Goal: Check status: Check status

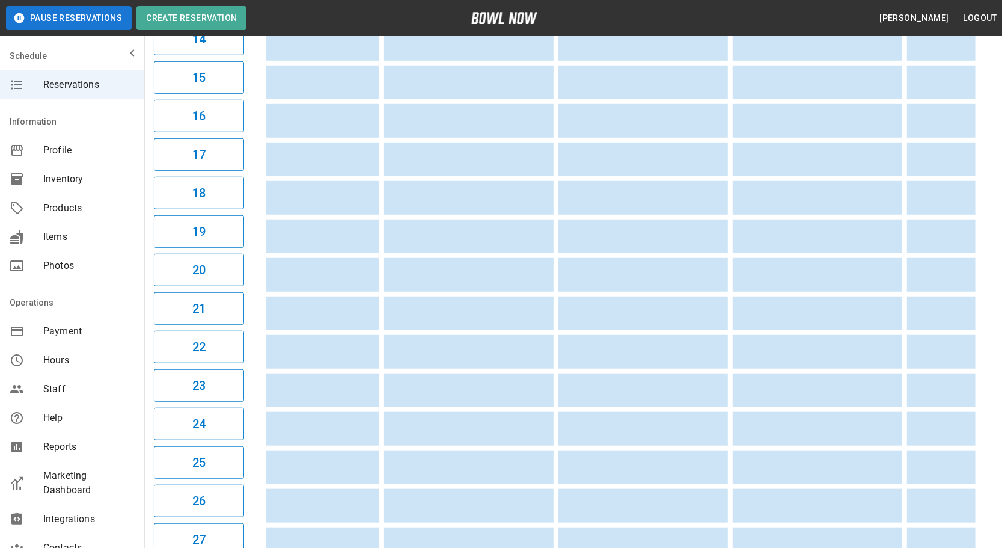
scroll to position [0, 675]
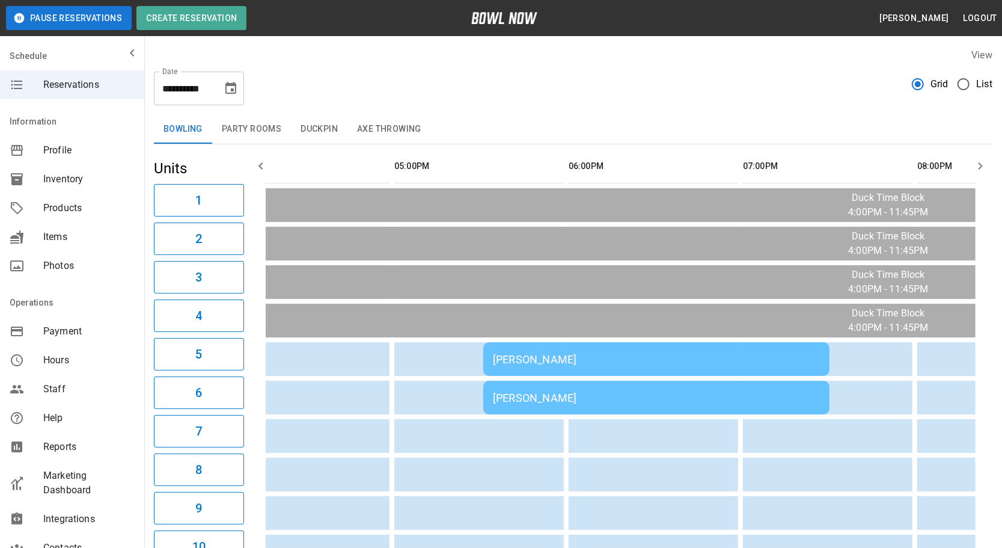
click at [690, 360] on div "[PERSON_NAME]" at bounding box center [656, 359] width 327 height 13
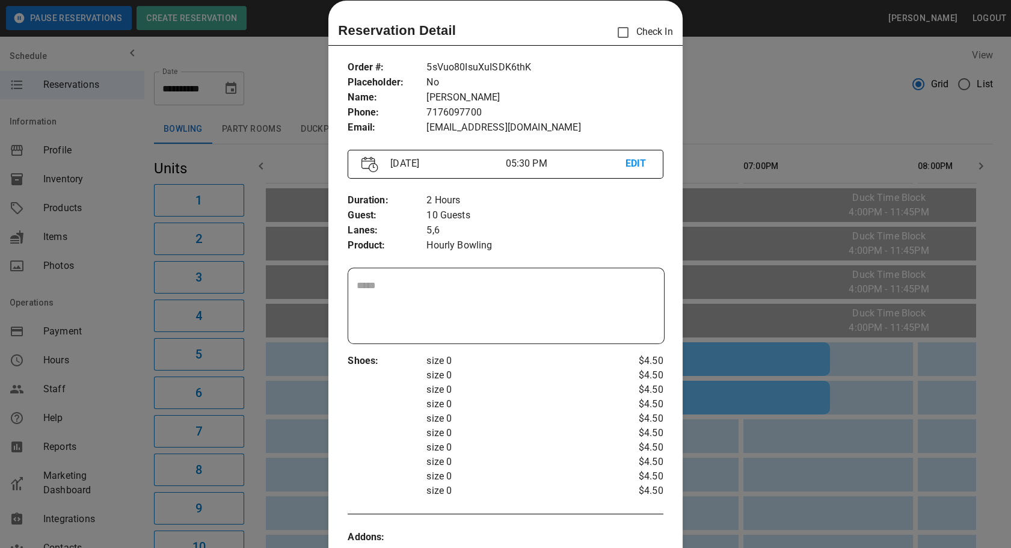
click at [783, 73] on div at bounding box center [505, 274] width 1011 height 548
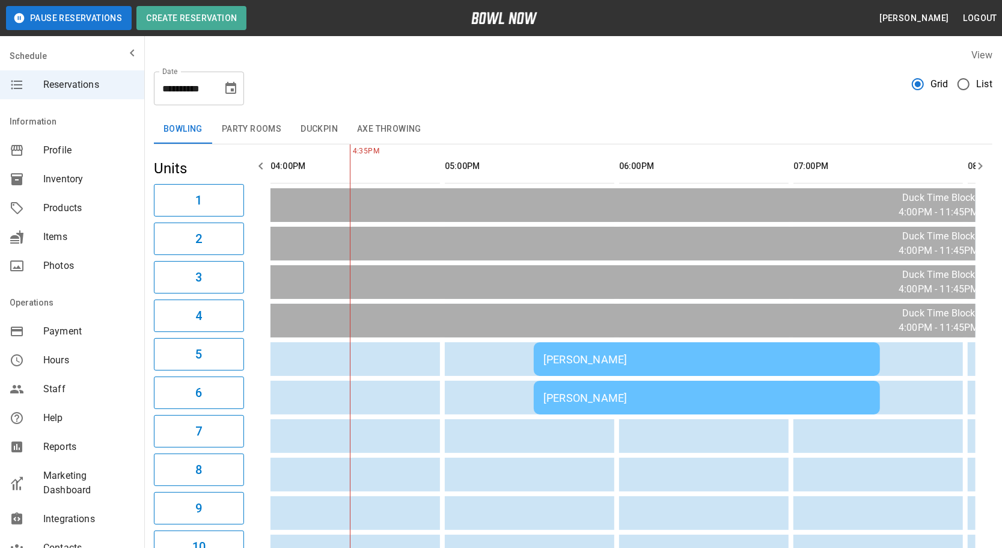
click at [675, 344] on td "[PERSON_NAME]" at bounding box center [707, 359] width 346 height 34
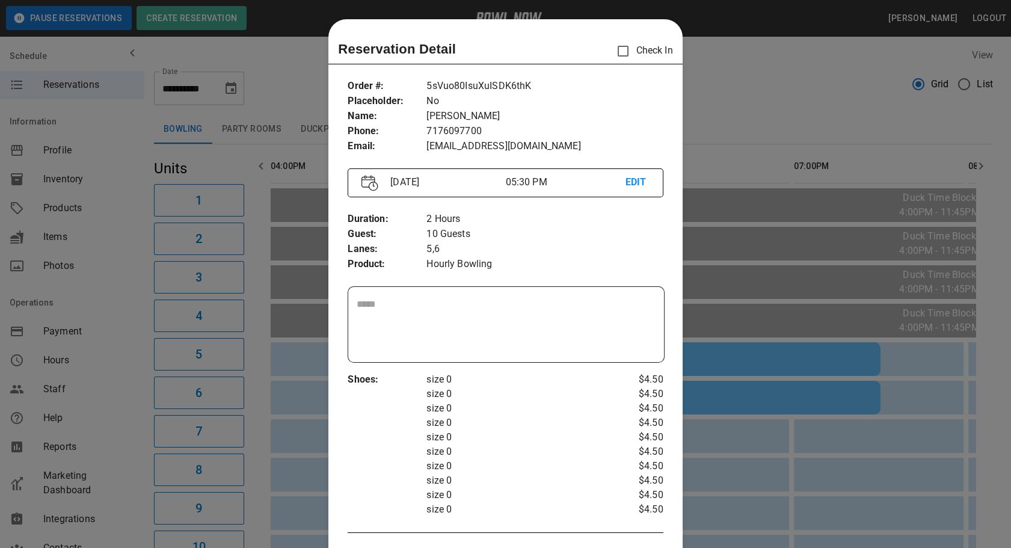
scroll to position [19, 0]
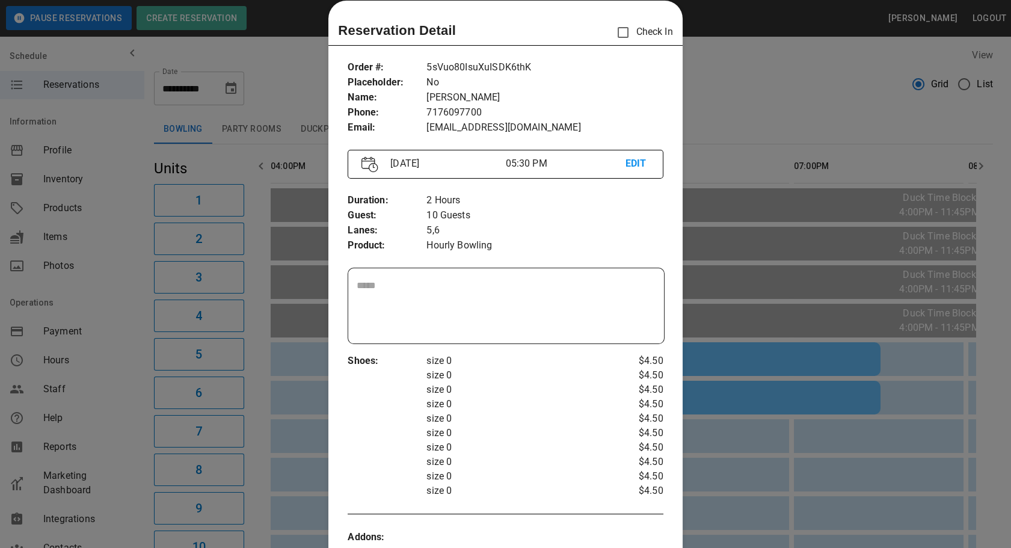
click at [803, 108] on div at bounding box center [505, 274] width 1011 height 548
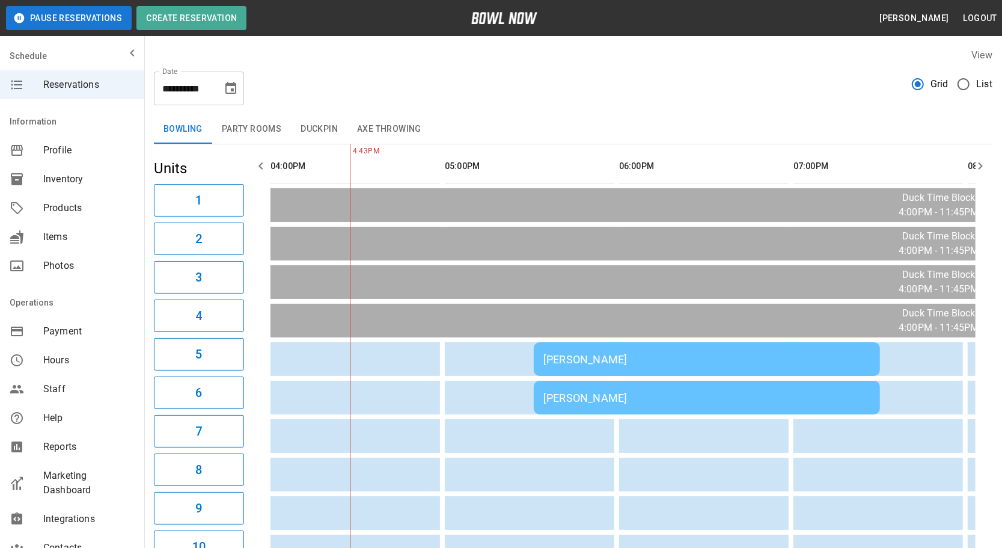
click at [769, 357] on div "[PERSON_NAME]" at bounding box center [706, 359] width 327 height 13
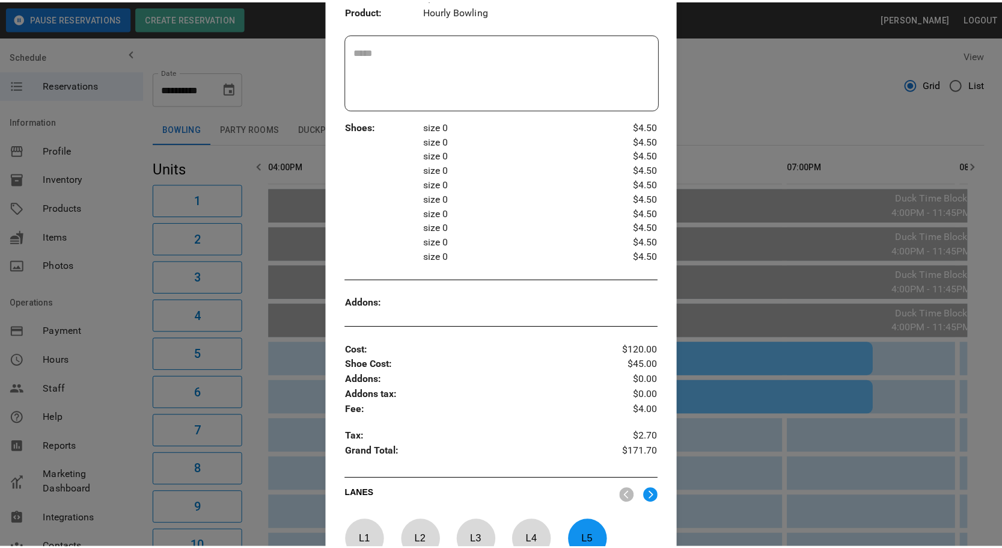
scroll to position [34, 0]
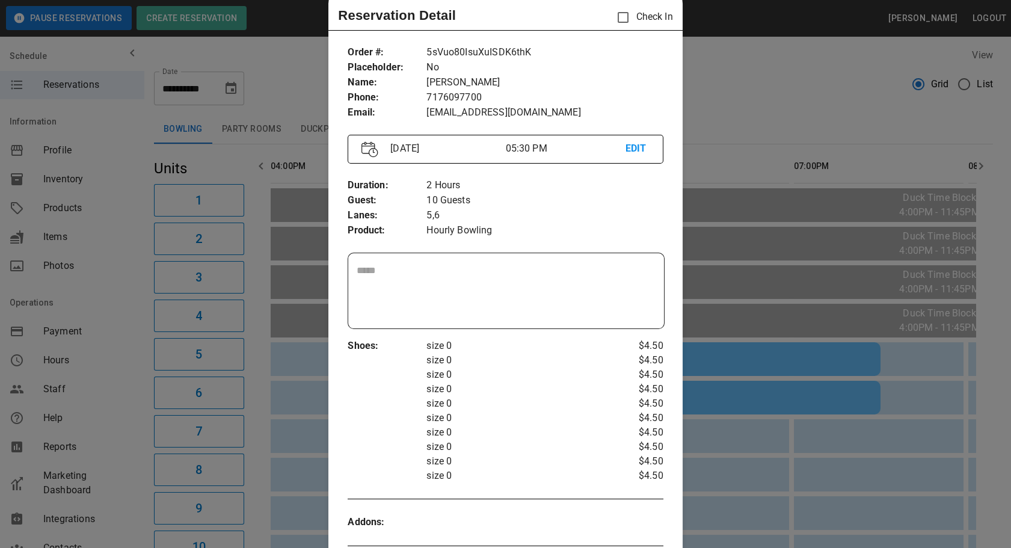
click at [851, 76] on div at bounding box center [505, 274] width 1011 height 548
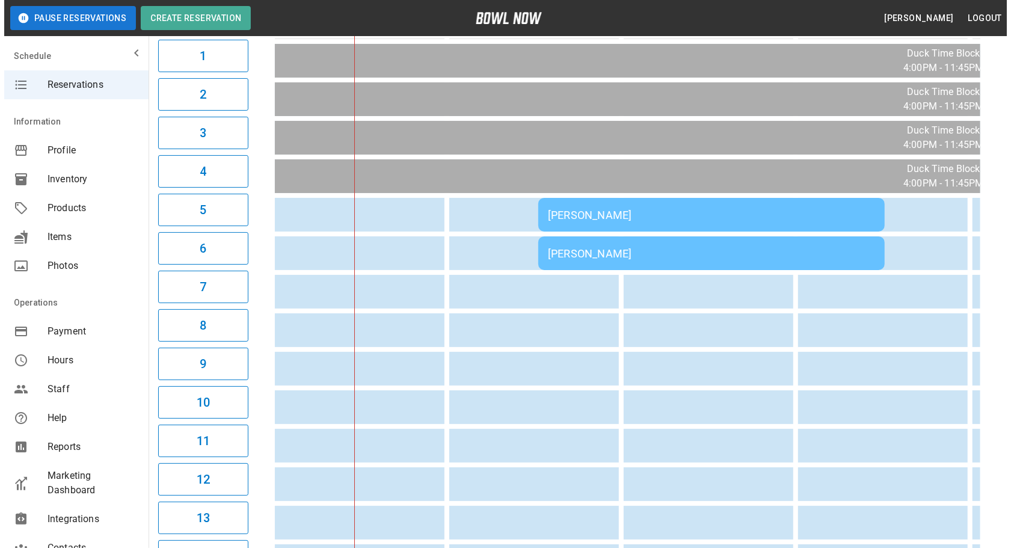
scroll to position [218, 0]
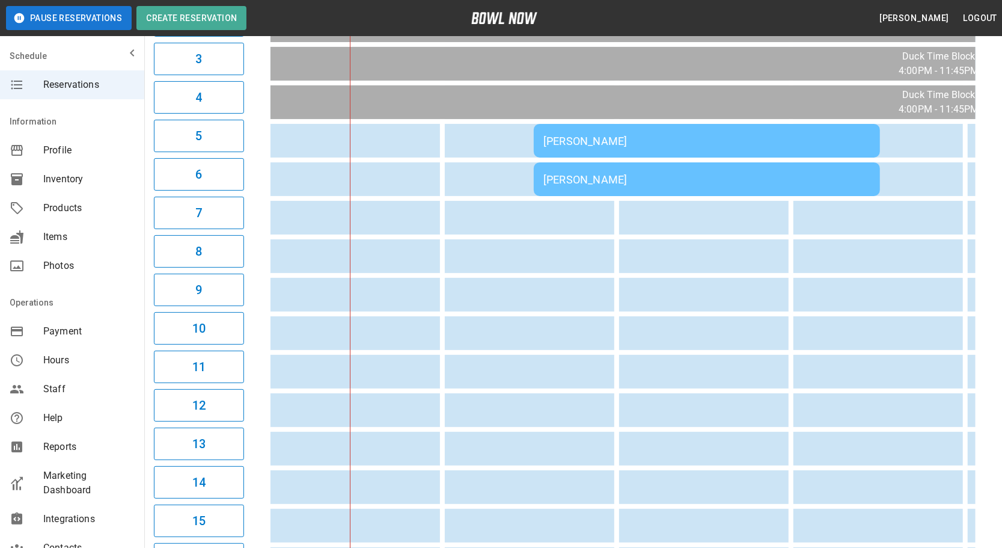
click at [701, 173] on div "[PERSON_NAME]" at bounding box center [706, 179] width 327 height 13
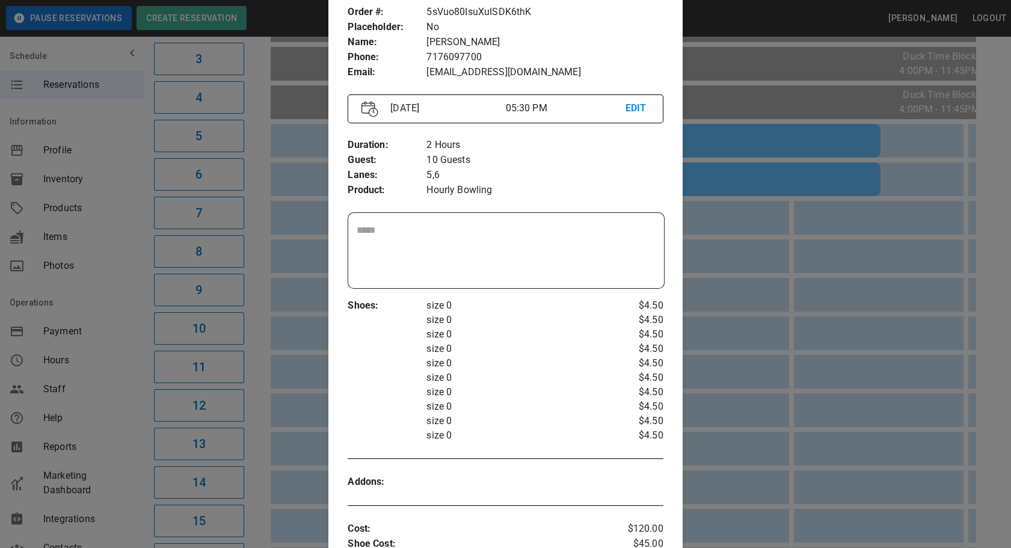
scroll to position [2, 0]
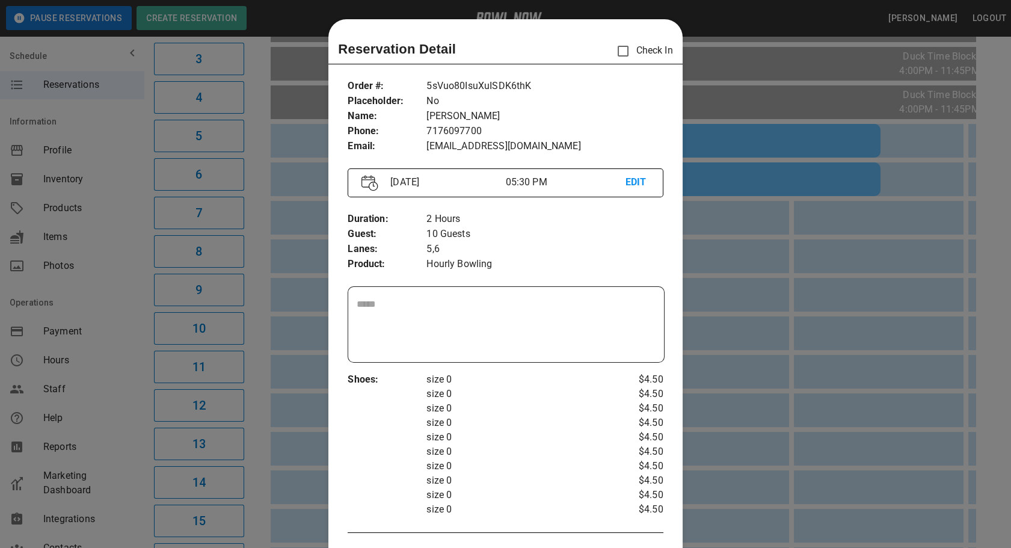
click at [715, 265] on div at bounding box center [505, 274] width 1011 height 548
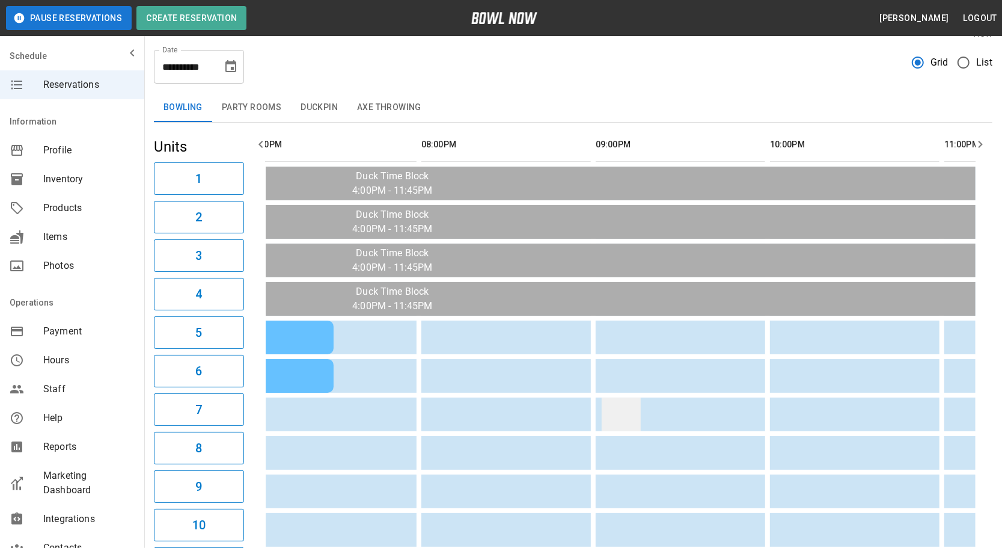
scroll to position [0, 858]
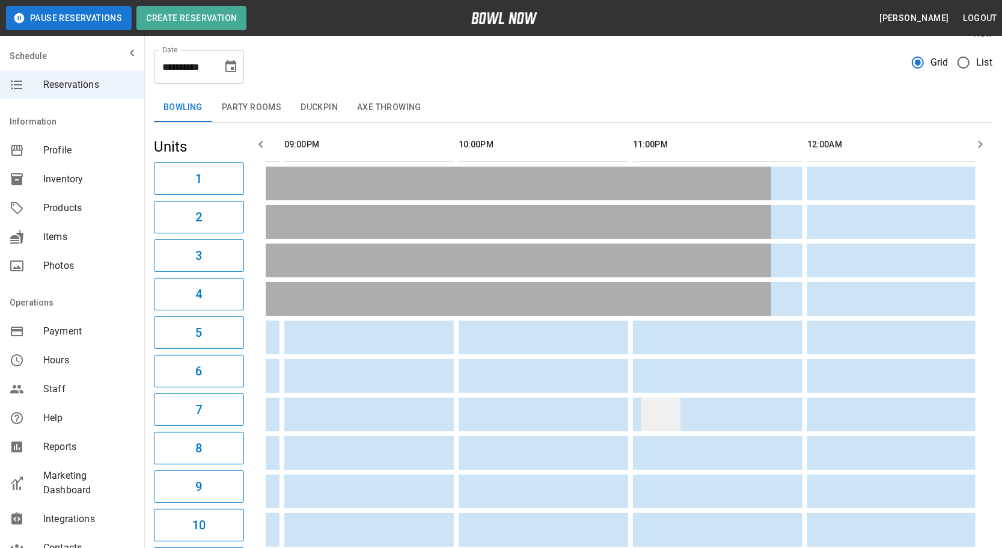
drag, startPoint x: 534, startPoint y: 396, endPoint x: 660, endPoint y: 397, distance: 126.3
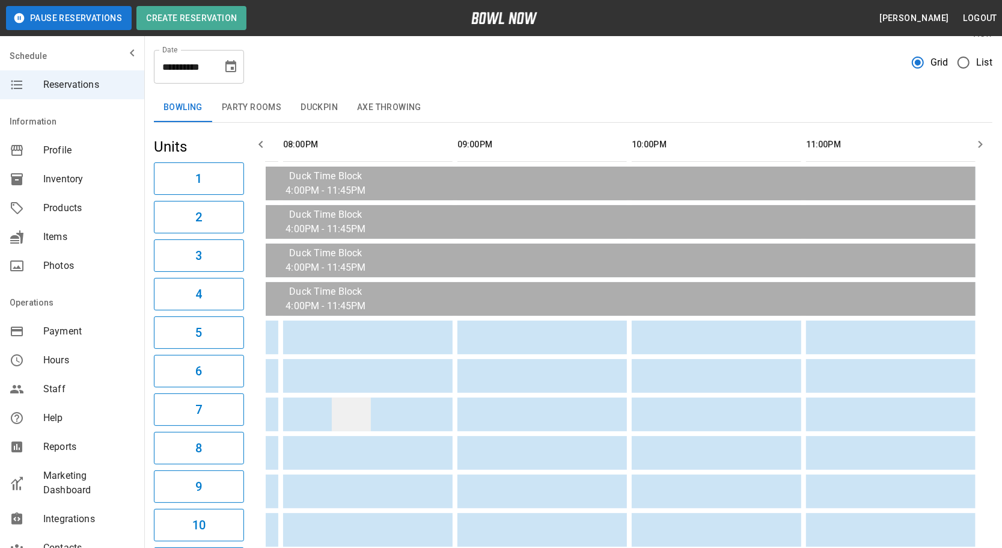
scroll to position [0, 511]
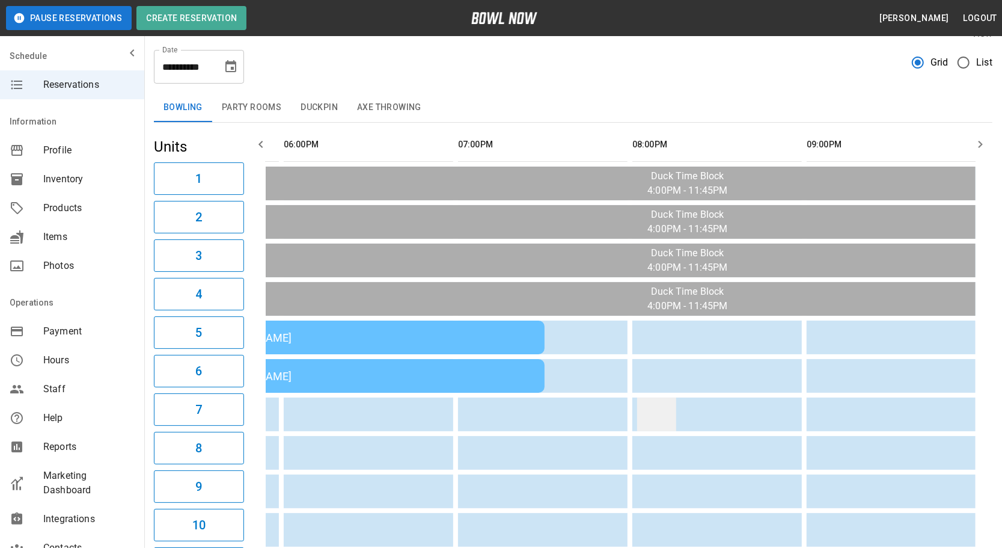
drag, startPoint x: 645, startPoint y: 400, endPoint x: 559, endPoint y: 406, distance: 86.2
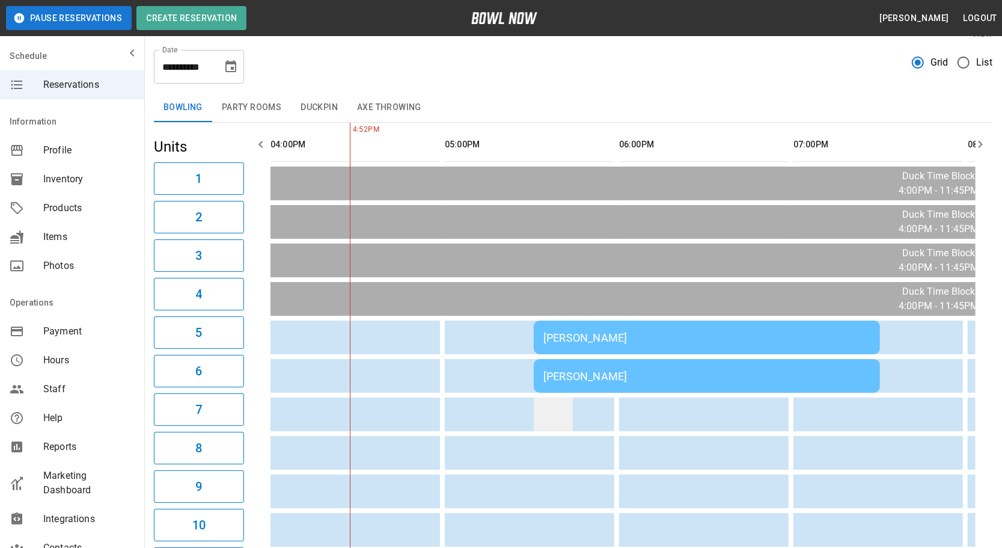
drag, startPoint x: 559, startPoint y: 406, endPoint x: 512, endPoint y: 412, distance: 47.8
click at [595, 323] on td "[PERSON_NAME]" at bounding box center [707, 337] width 346 height 34
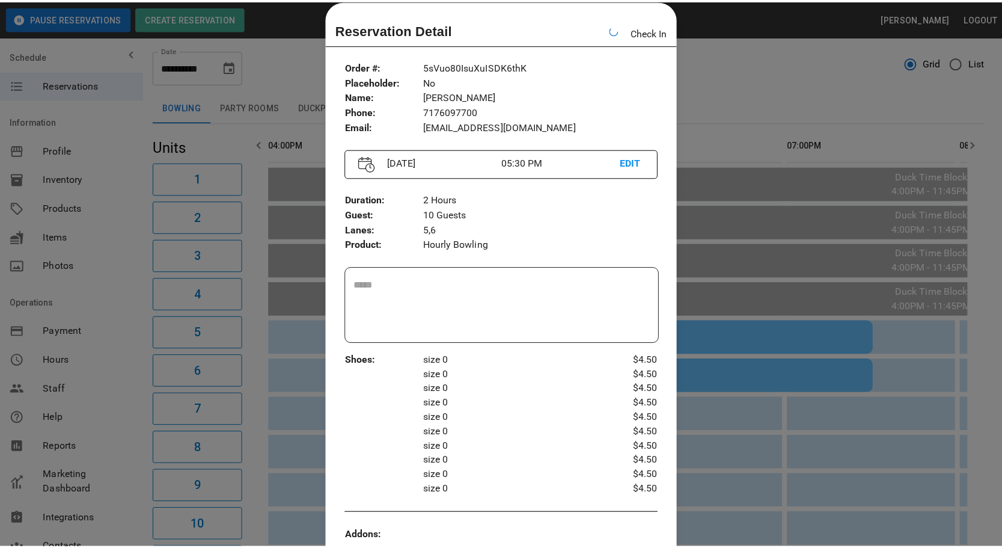
scroll to position [0, 174]
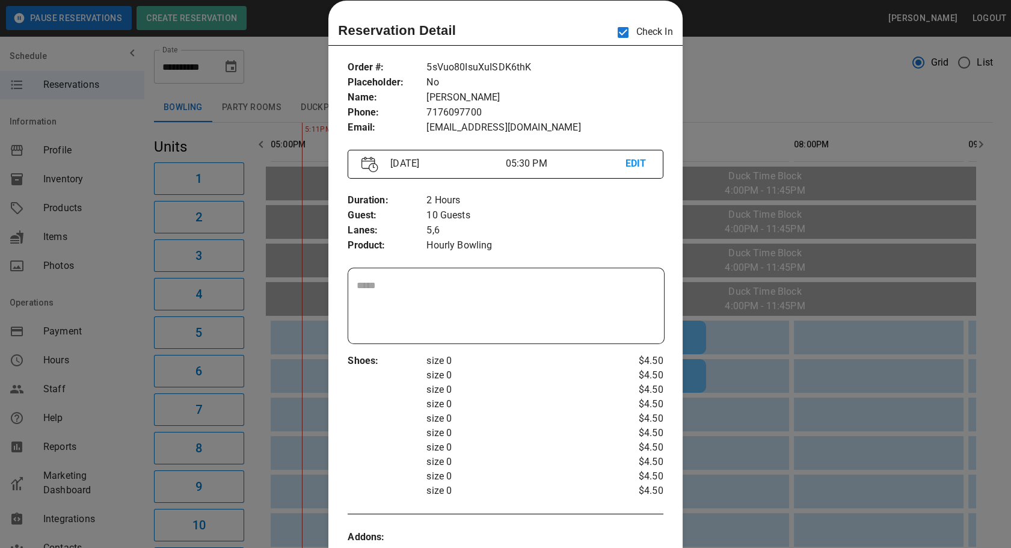
click at [705, 88] on div at bounding box center [505, 274] width 1011 height 548
